Goal: Task Accomplishment & Management: Manage account settings

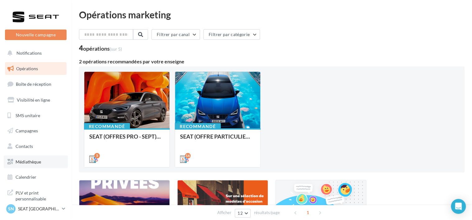
scroll to position [16, 0]
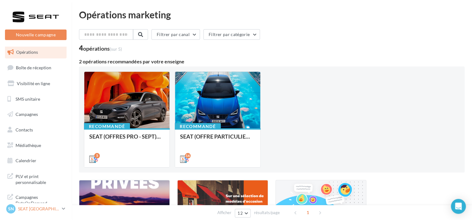
click at [39, 207] on p "SEAT [GEOGRAPHIC_DATA]" at bounding box center [38, 209] width 41 height 6
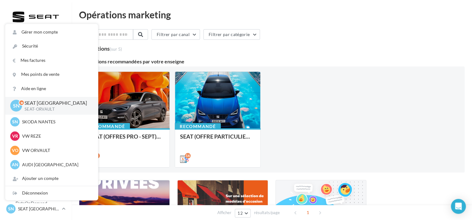
click at [280, 45] on div "4 opérations (sur 5)" at bounding box center [272, 49] width 386 height 8
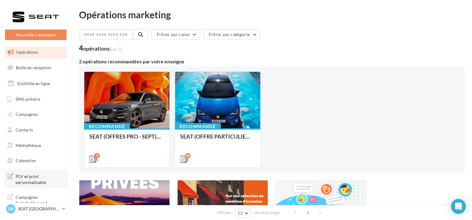
click at [39, 174] on span "PLV et print personnalisable" at bounding box center [40, 178] width 49 height 13
click at [38, 209] on p "SEAT [GEOGRAPHIC_DATA]" at bounding box center [38, 209] width 41 height 6
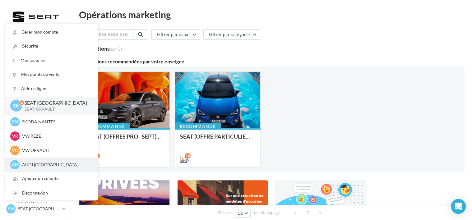
scroll to position [14, 0]
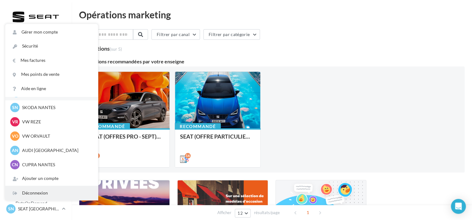
click at [50, 195] on div "Déconnexion" at bounding box center [51, 193] width 93 height 14
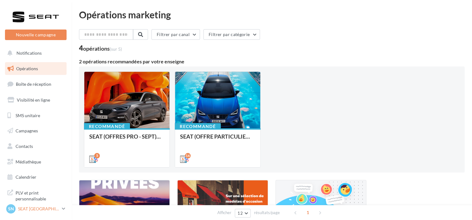
click at [36, 207] on p "SEAT [GEOGRAPHIC_DATA]" at bounding box center [38, 209] width 41 height 6
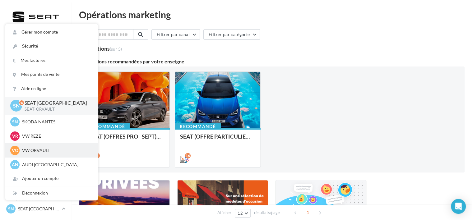
scroll to position [14, 0]
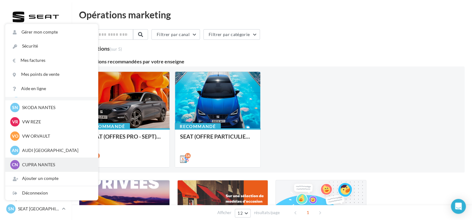
click at [55, 165] on p "CUPRA NANTES" at bounding box center [56, 165] width 68 height 6
